Goal: Task Accomplishment & Management: Use online tool/utility

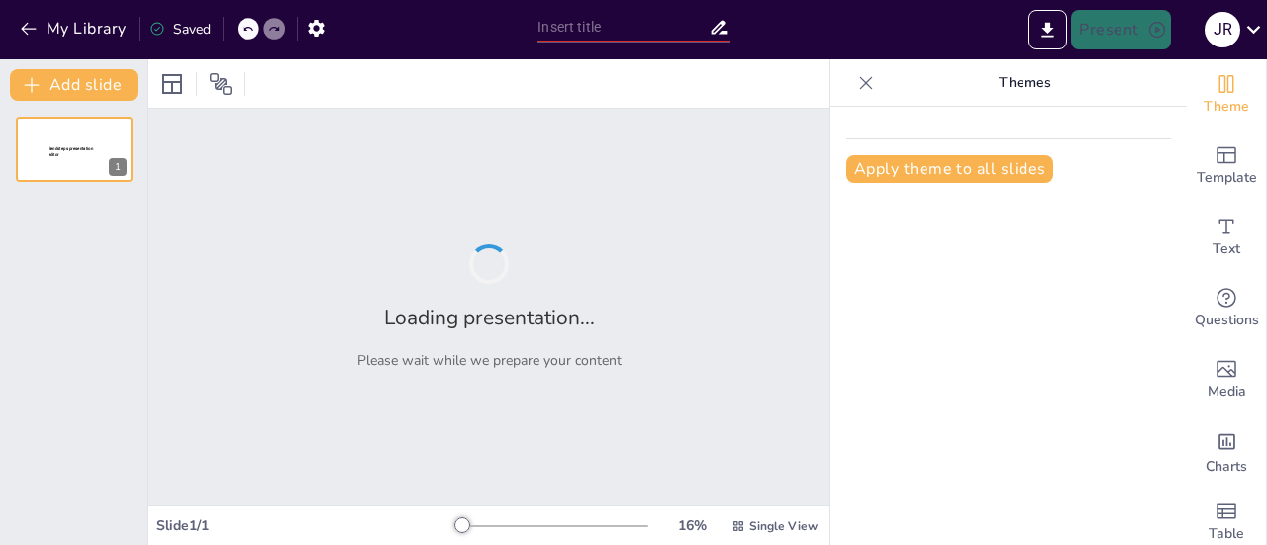
type input "Unidades Temáticas Esenciales en M2S1: Empleo de Frameworks para el Desarrollo …"
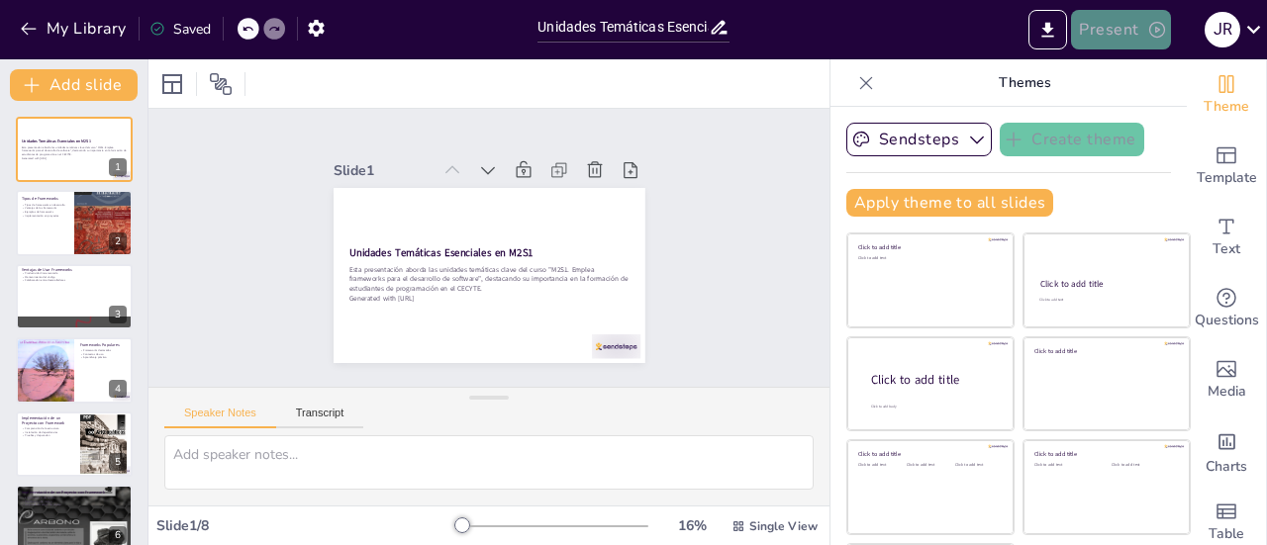
click at [1142, 35] on button "Present" at bounding box center [1120, 30] width 99 height 40
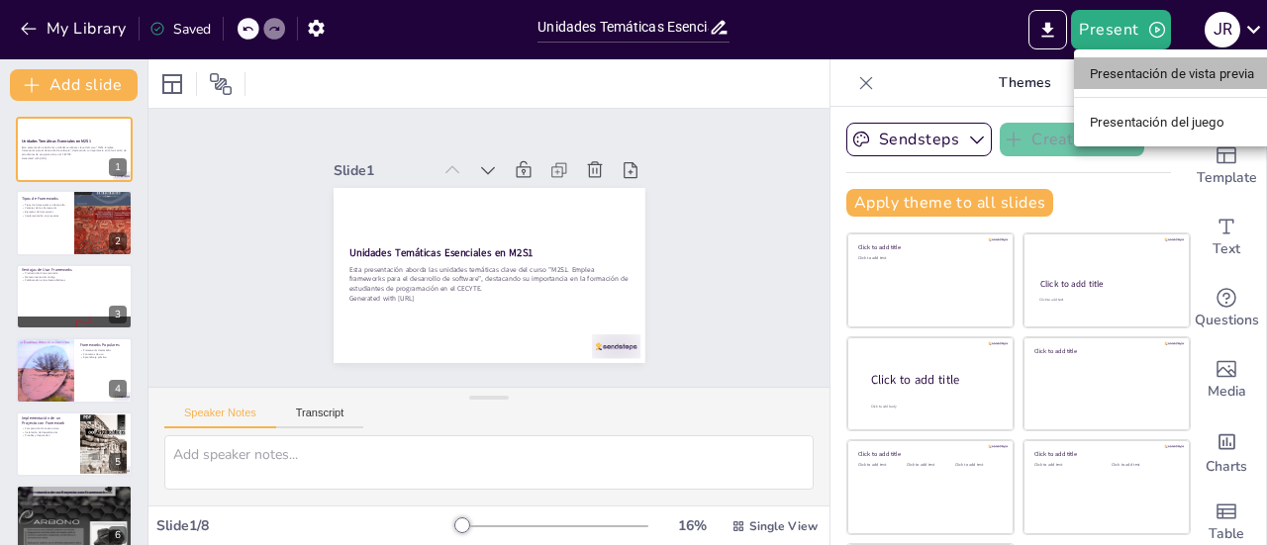
click at [1148, 77] on font "Presentación de vista previa" at bounding box center [1172, 73] width 165 height 15
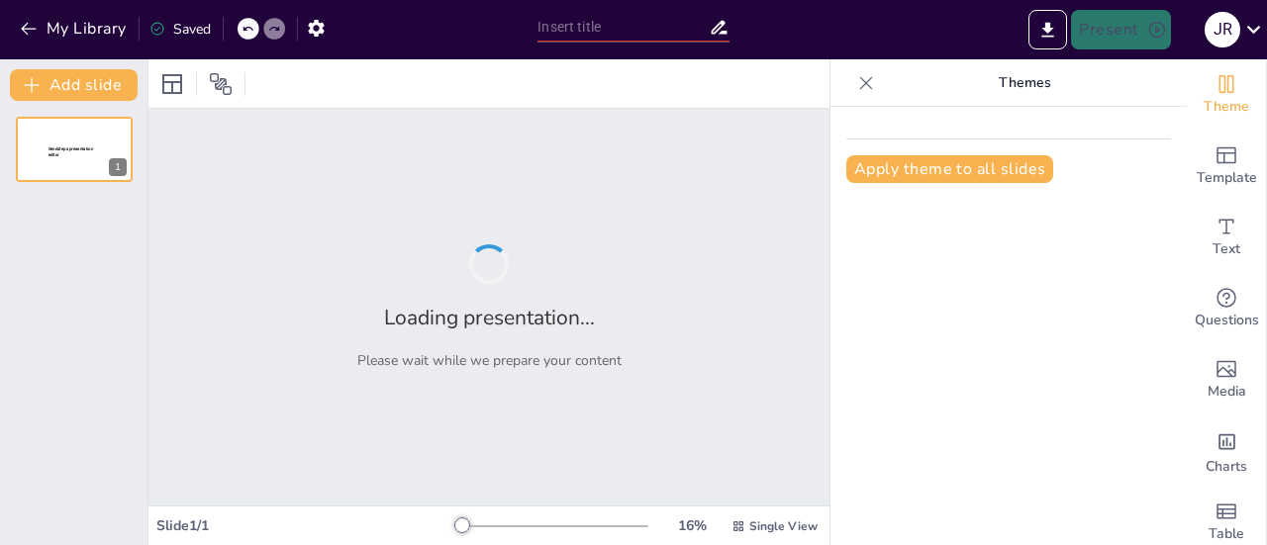
type input "Unidades Temáticas Esenciales en M2S1: Empleo de Frameworks para el Desarrollo …"
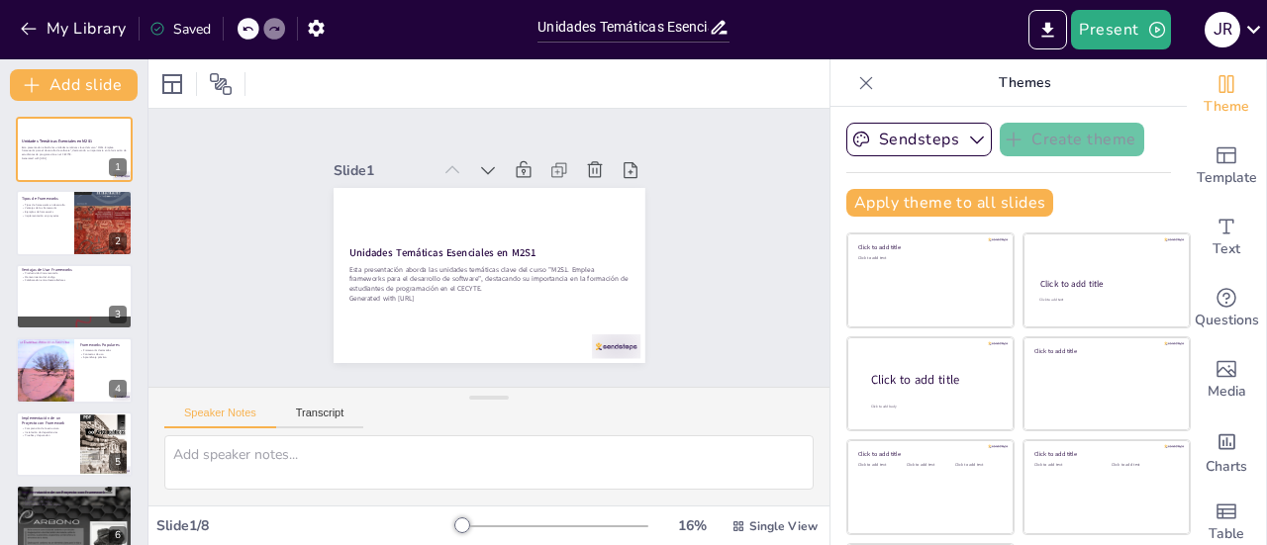
scroll to position [4, 0]
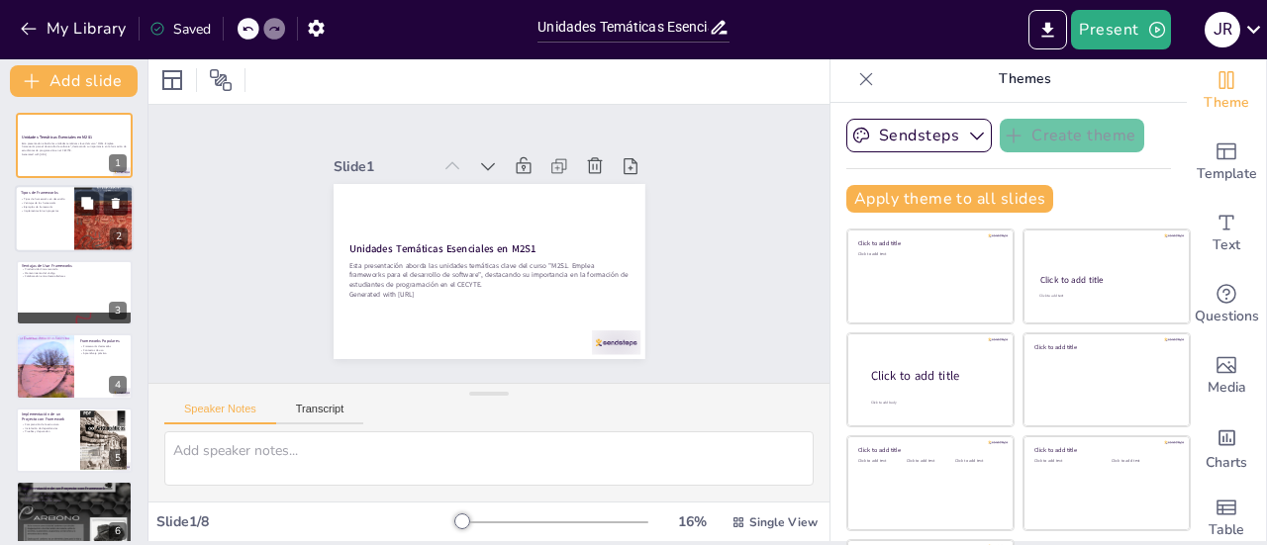
click at [64, 223] on div at bounding box center [74, 219] width 119 height 67
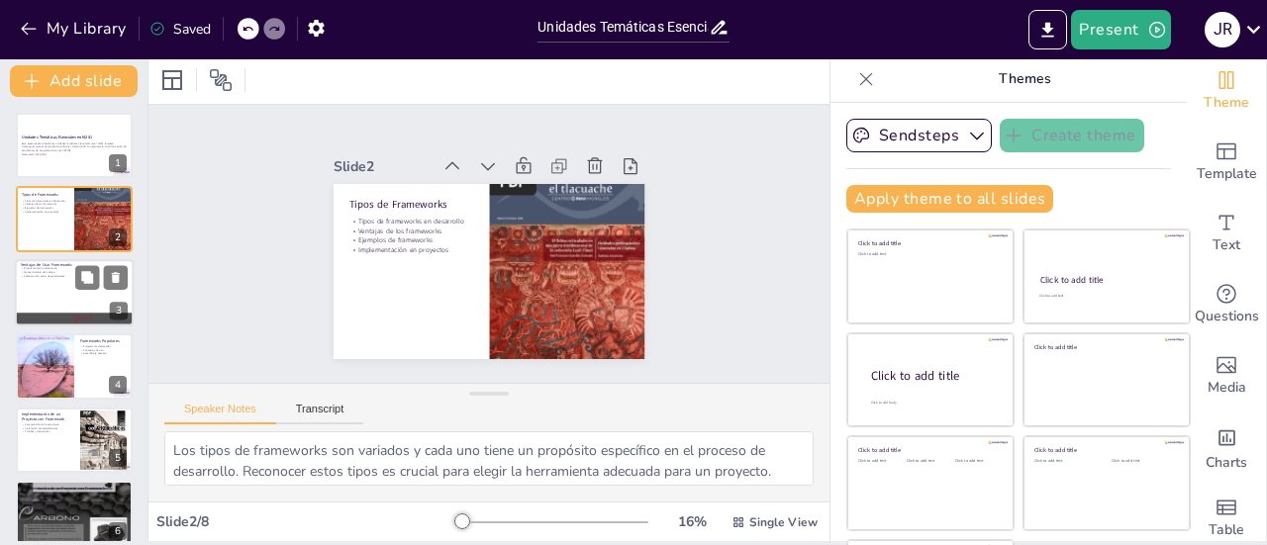
click at [65, 296] on div at bounding box center [74, 292] width 119 height 67
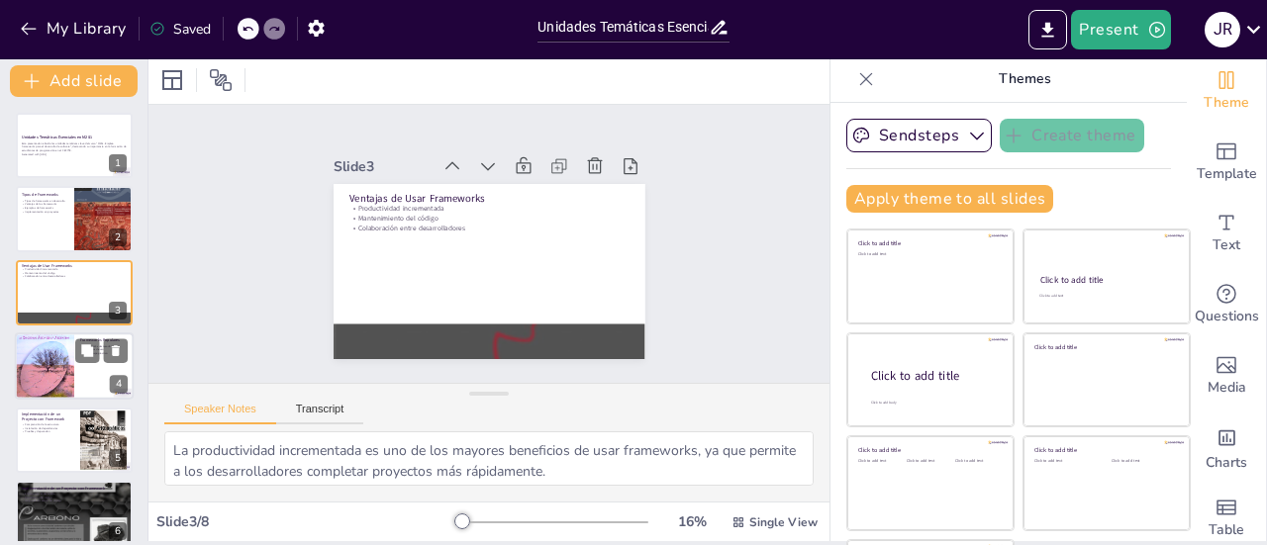
click at [53, 349] on div at bounding box center [44, 367] width 59 height 82
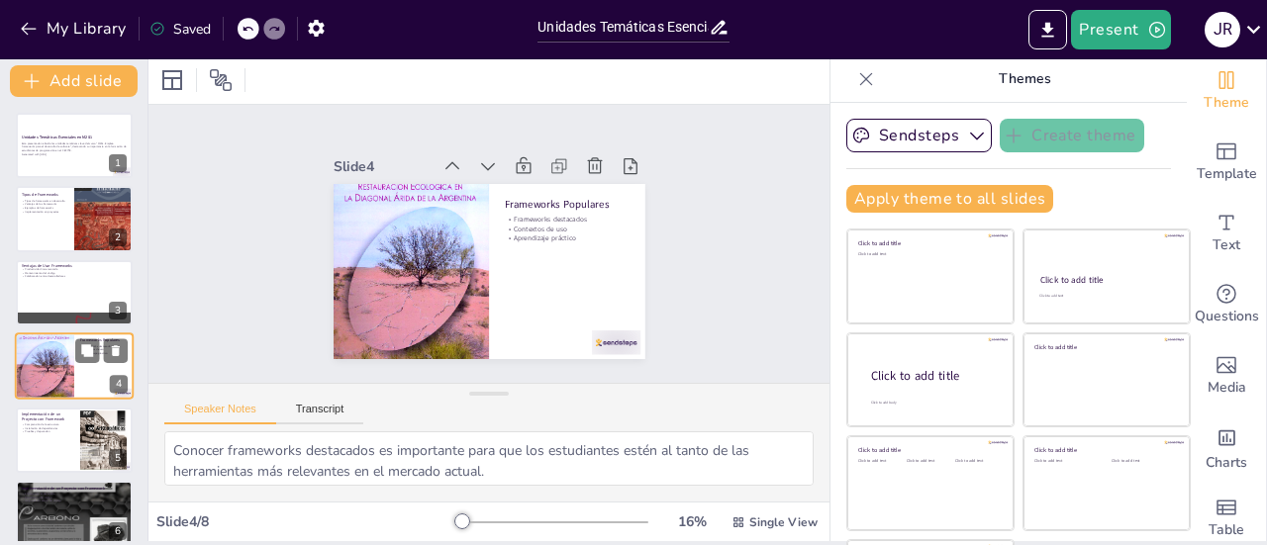
scroll to position [48, 0]
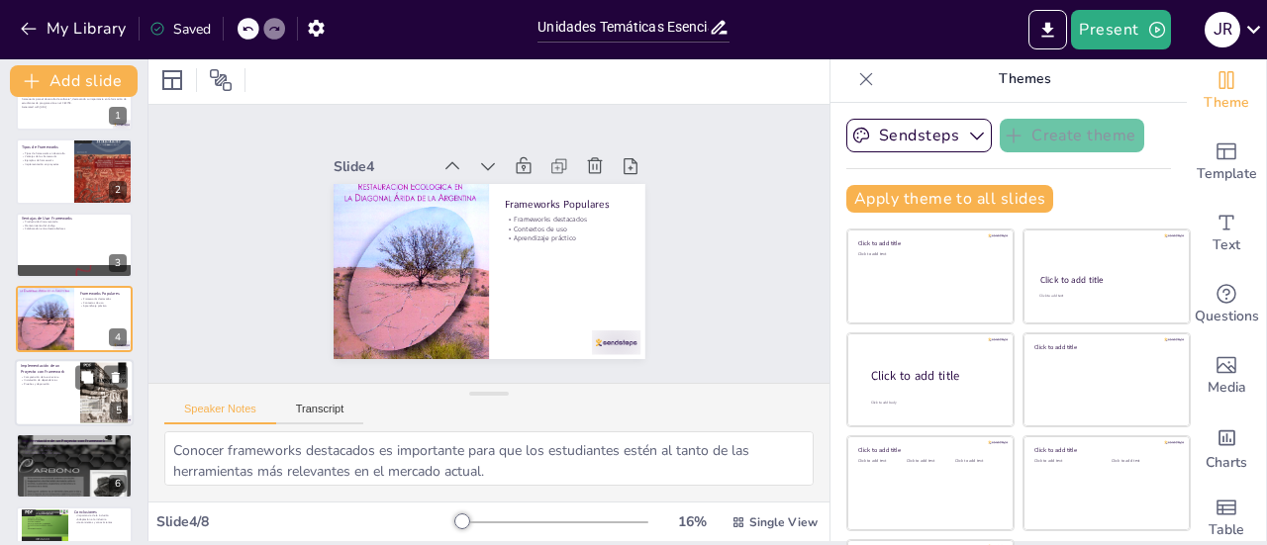
click at [63, 395] on div at bounding box center [74, 392] width 119 height 67
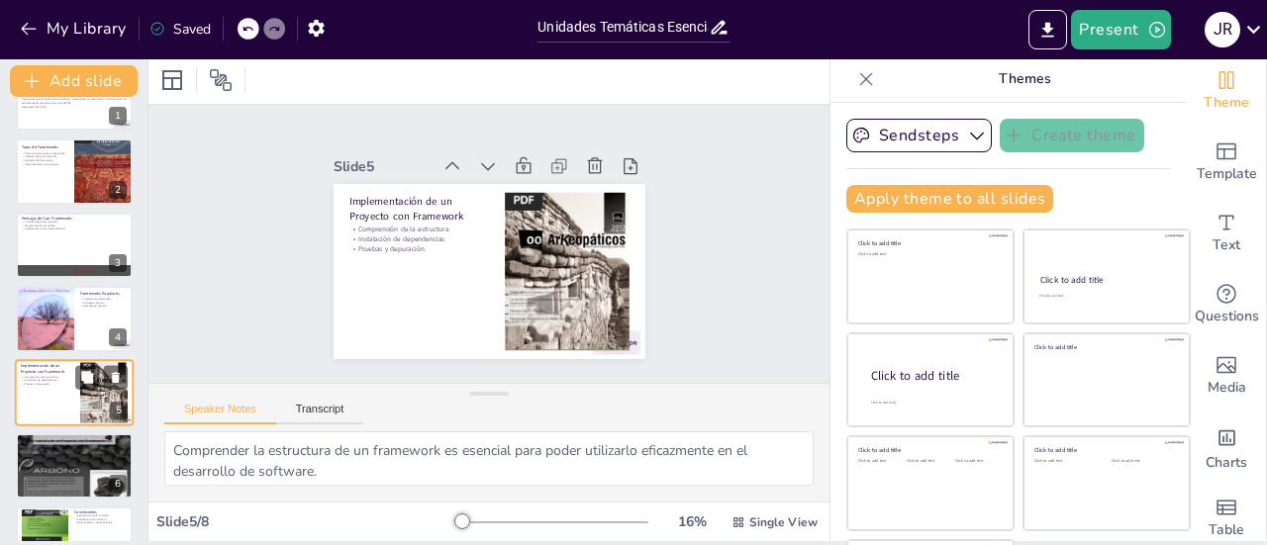
scroll to position [121, 0]
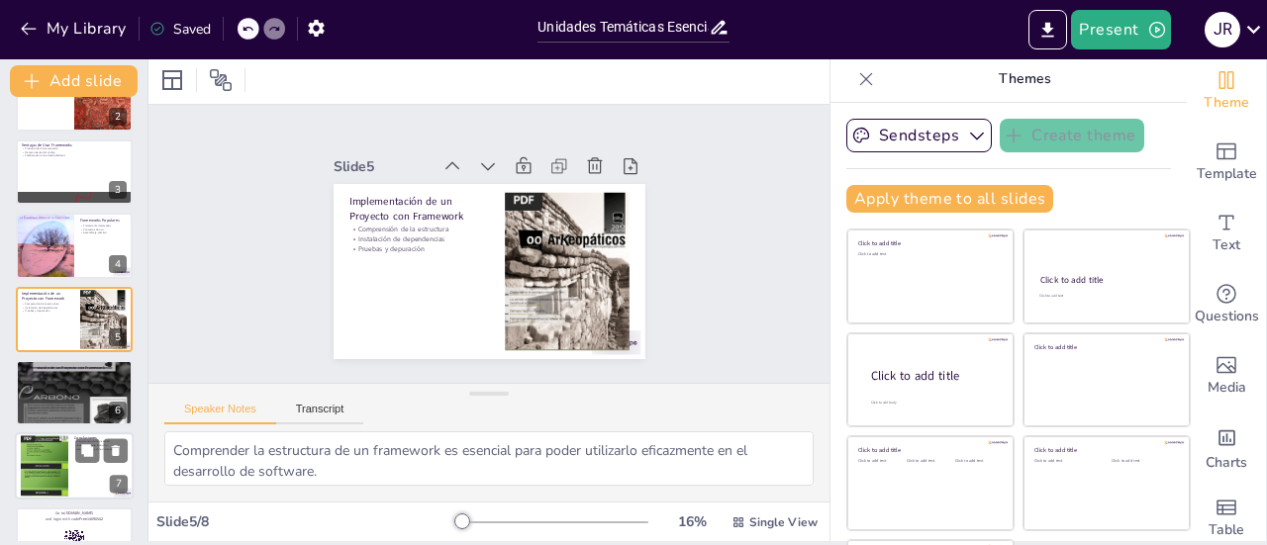
click at [65, 462] on div at bounding box center [45, 465] width 48 height 63
type textarea "La inclusión de unidades temáticas relevantes es clave para preparar a los estu…"
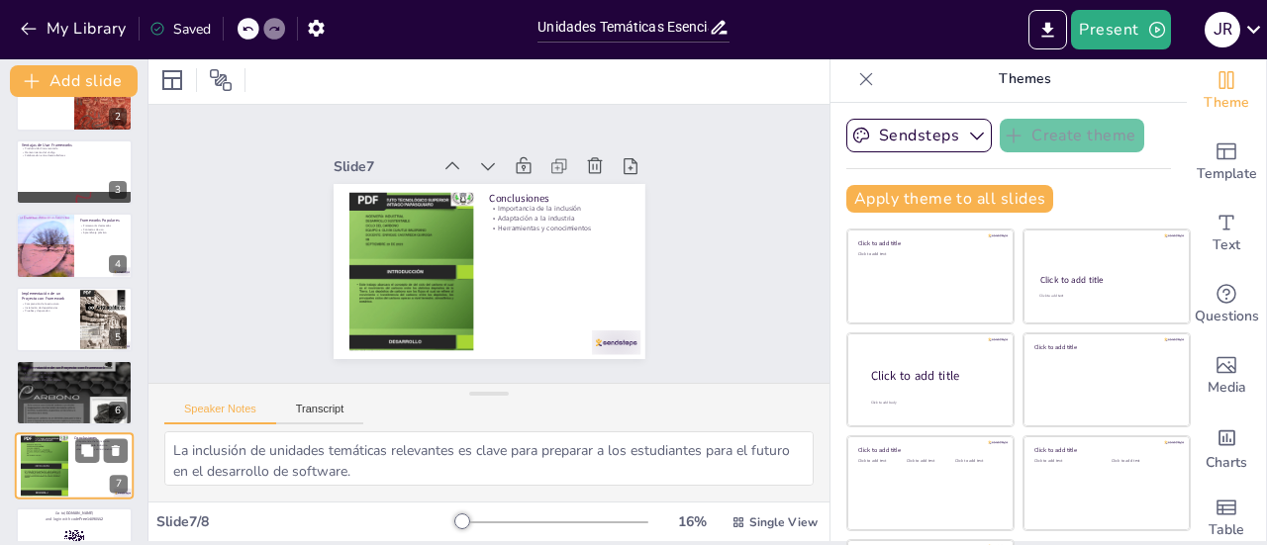
scroll to position [168, 0]
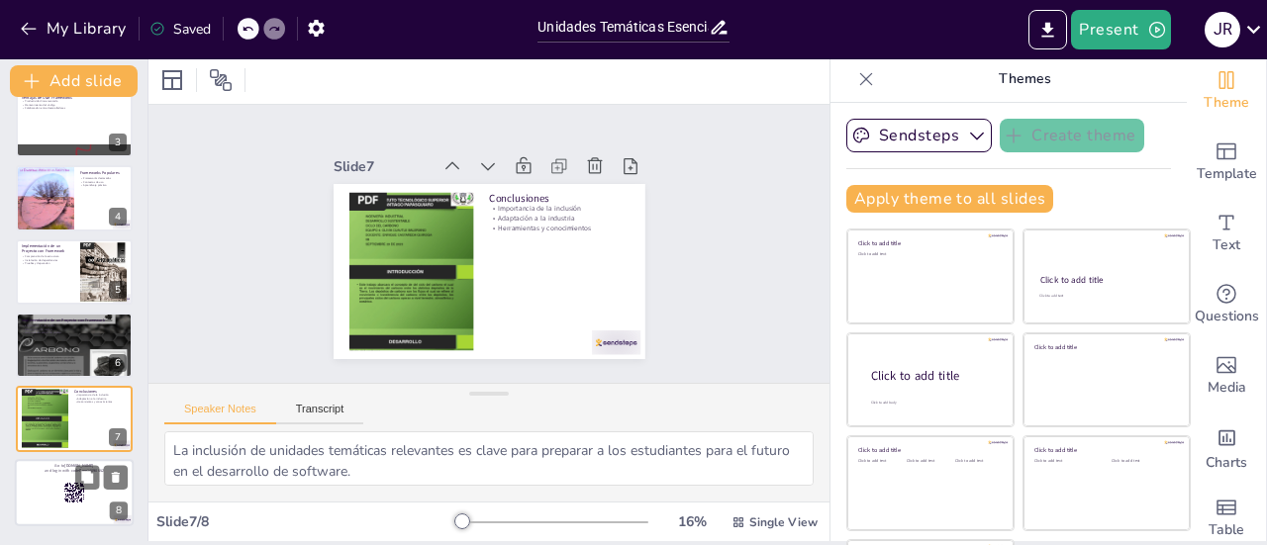
click at [77, 511] on div at bounding box center [74, 492] width 119 height 67
